Goal: Obtain resource: Download file/media

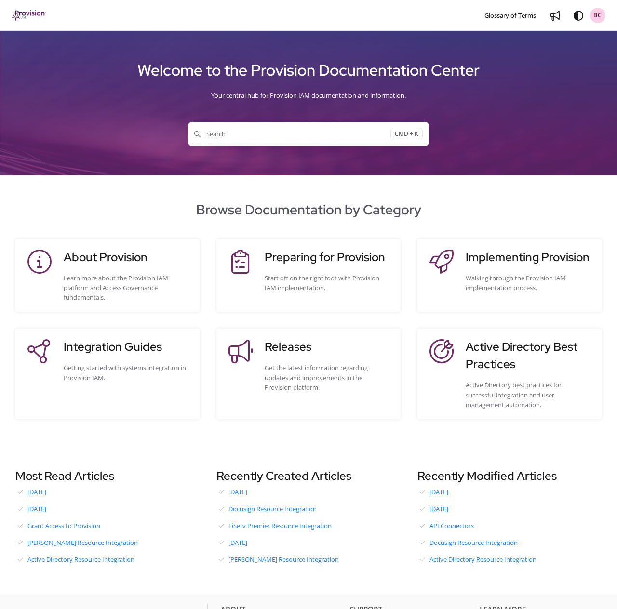
click at [295, 135] on span "Search" at bounding box center [292, 134] width 196 height 10
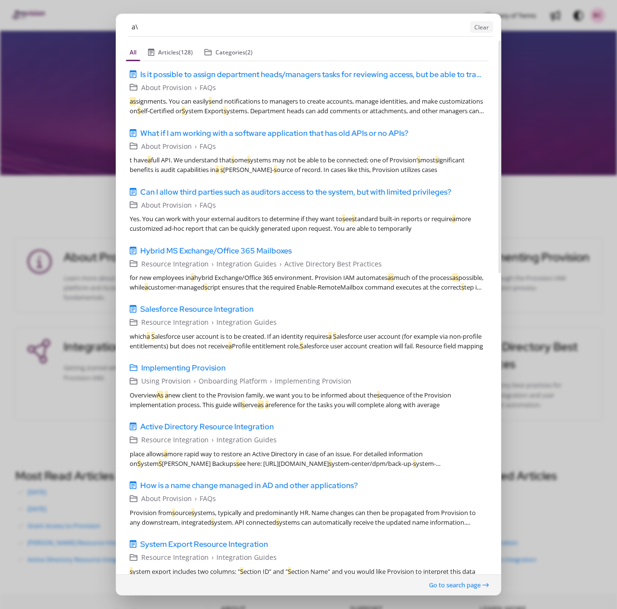
type input "a"
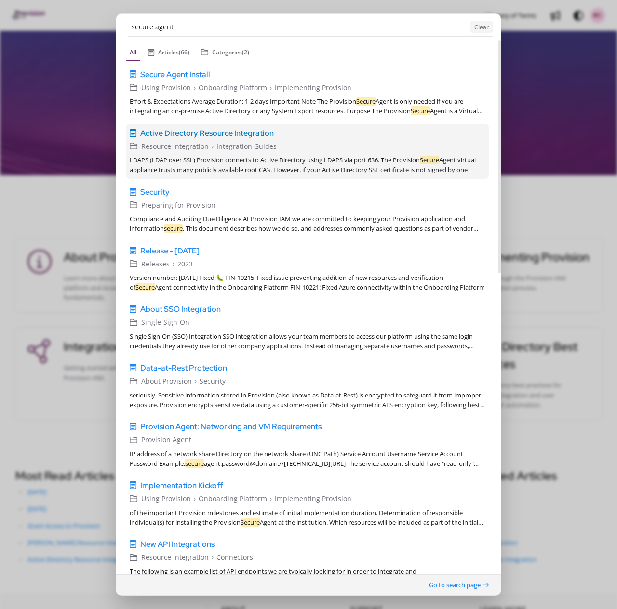
type input "secure agent"
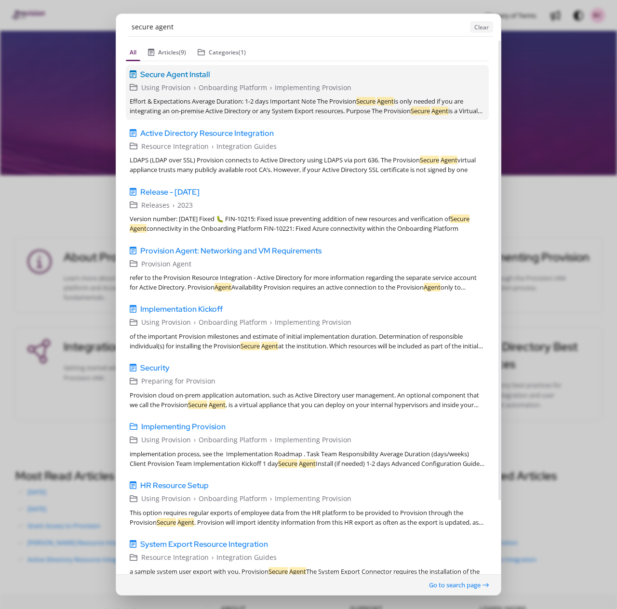
click at [195, 72] on span "Secure Agent Install" at bounding box center [175, 74] width 70 height 12
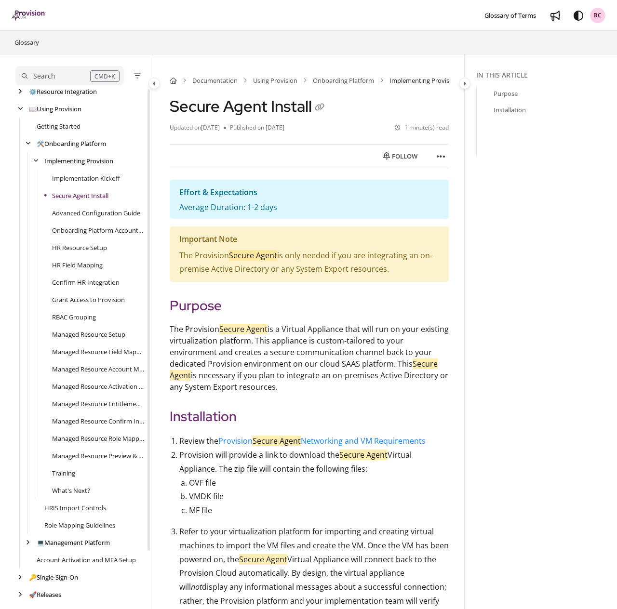
scroll to position [69, 0]
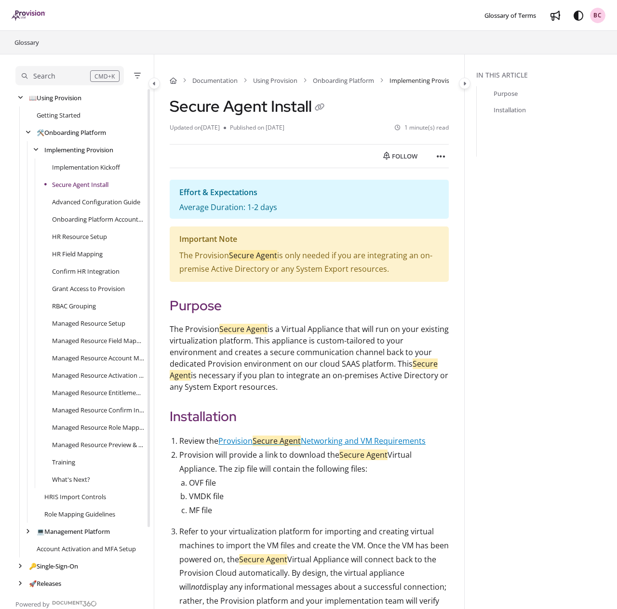
click at [373, 442] on link "Provision Secure Agent Networking and VM Requirements" at bounding box center [321, 441] width 207 height 11
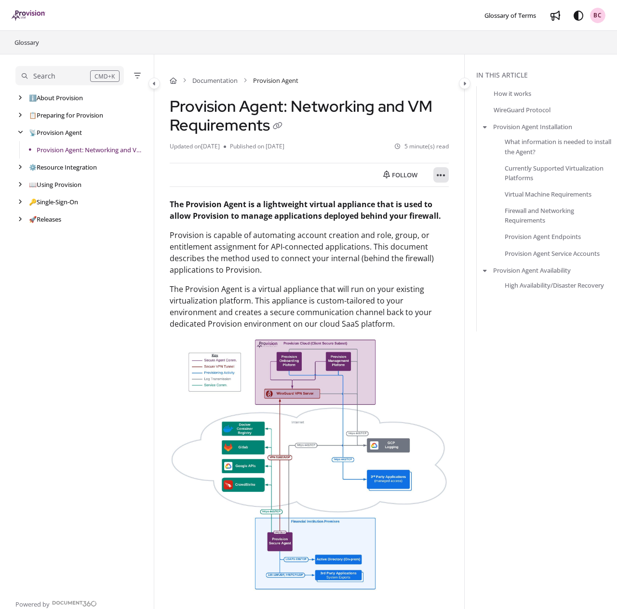
click at [435, 172] on button "Article more options" at bounding box center [440, 174] width 15 height 15
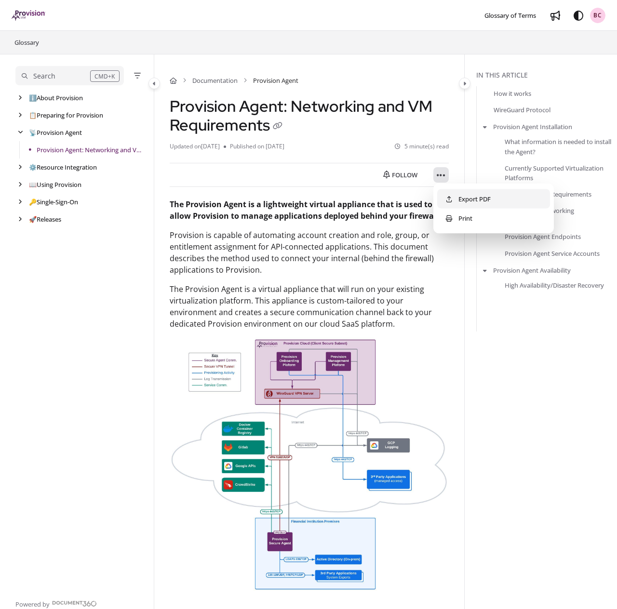
click at [462, 200] on button "Export PDF" at bounding box center [493, 198] width 113 height 19
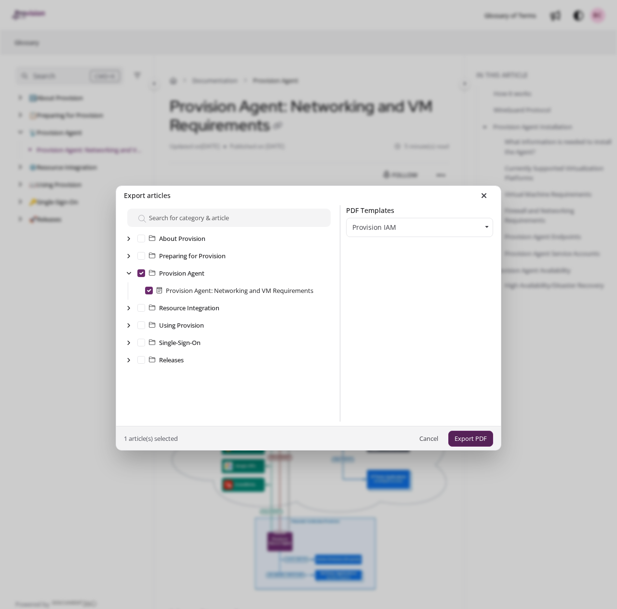
click at [476, 438] on button "Export PDF" at bounding box center [470, 439] width 45 height 16
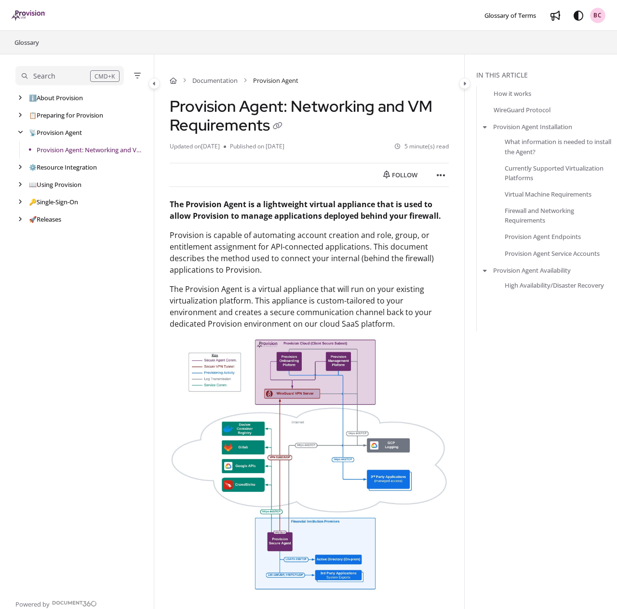
click at [62, 75] on div "Search" at bounding box center [56, 76] width 68 height 11
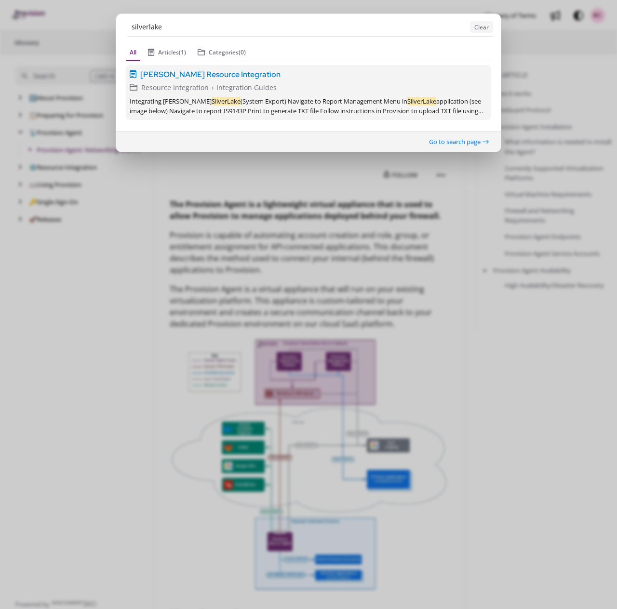
type input "silverlake"
click at [159, 75] on span "[PERSON_NAME] Resource Integration" at bounding box center [210, 74] width 140 height 12
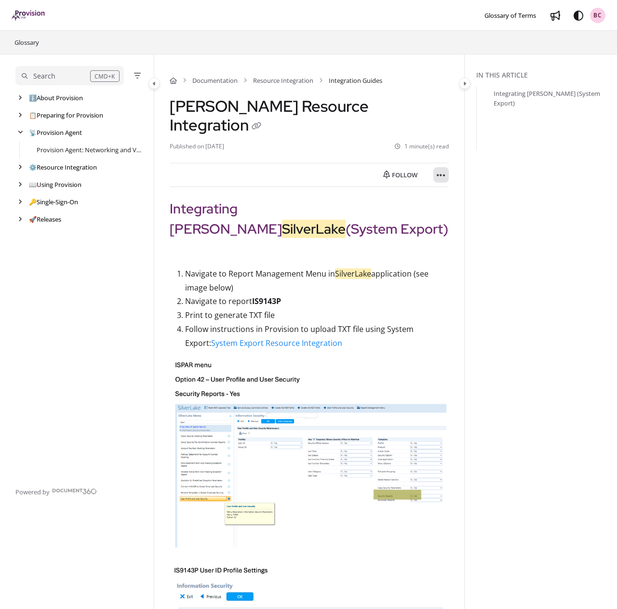
click at [440, 171] on icon "Article more options" at bounding box center [441, 176] width 9 height 10
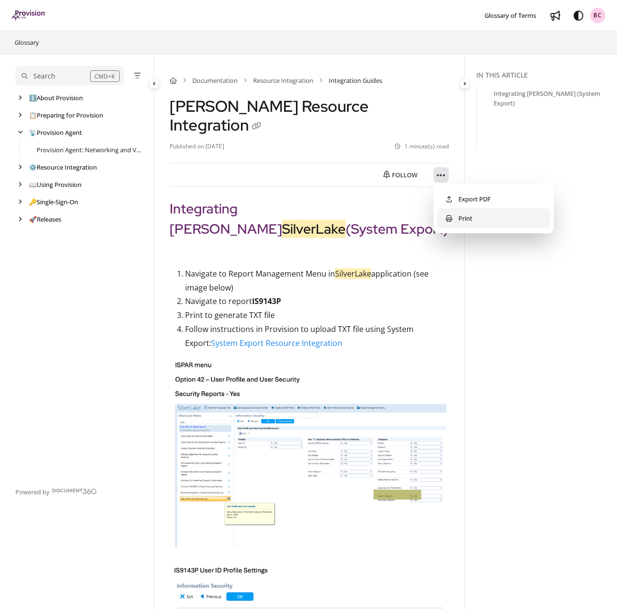
click at [453, 217] on button "Print" at bounding box center [493, 218] width 113 height 19
